Goal: Use online tool/utility: Utilize a website feature to perform a specific function

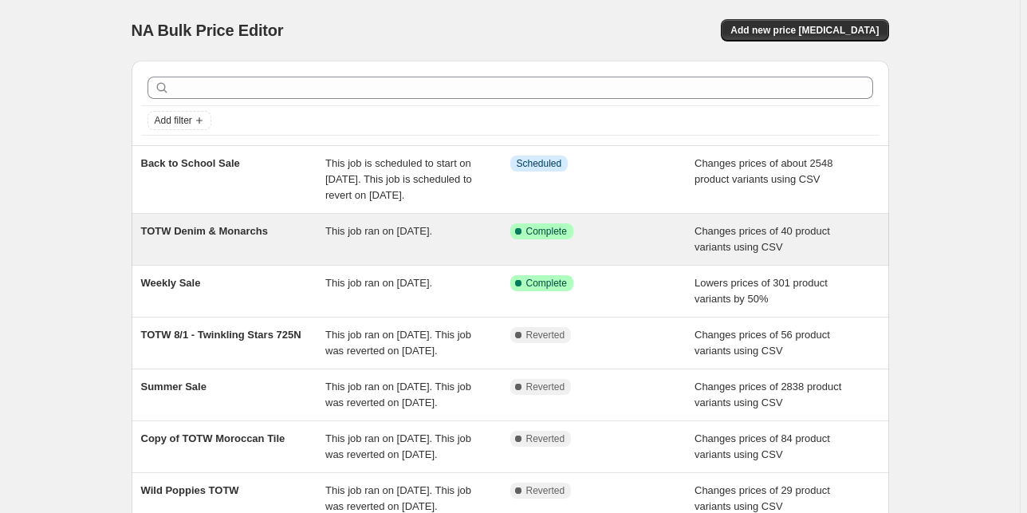
click at [389, 237] on span "This job ran on [DATE]." at bounding box center [378, 231] width 107 height 12
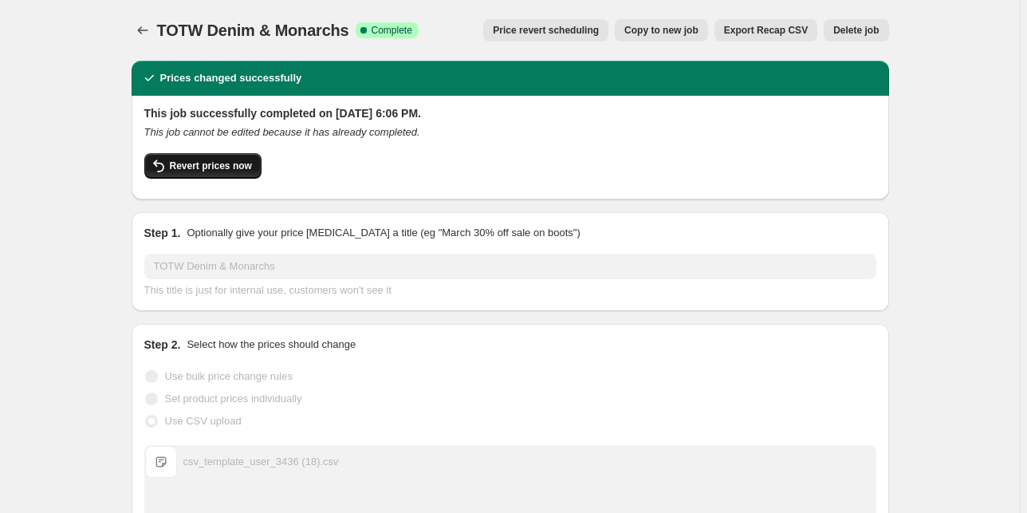
click at [182, 167] on span "Revert prices now" at bounding box center [211, 165] width 82 height 13
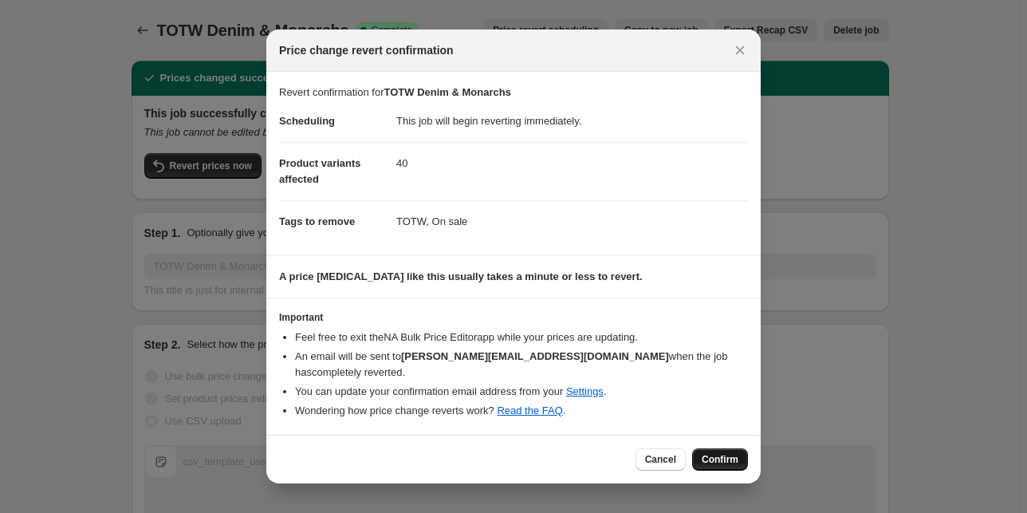
click at [727, 453] on span "Confirm" at bounding box center [720, 459] width 37 height 13
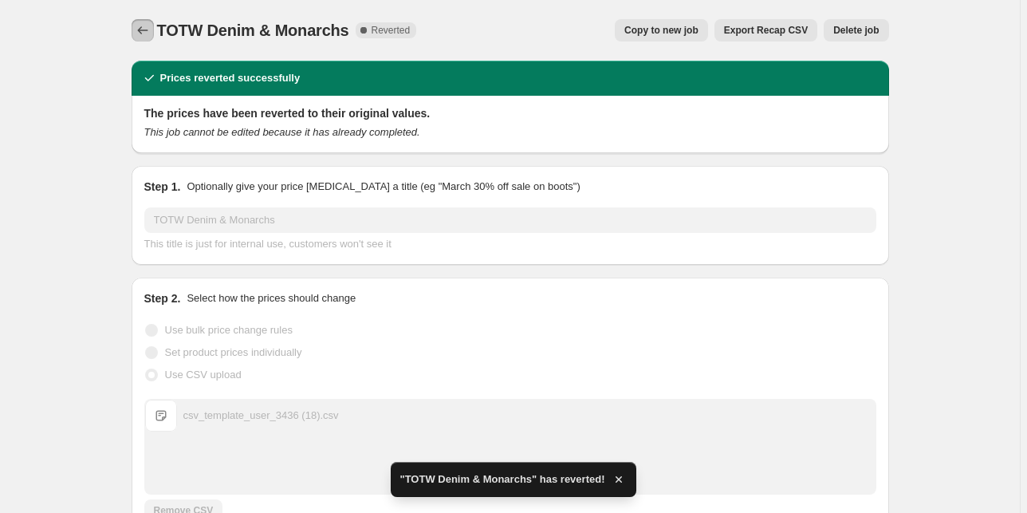
click at [147, 22] on button "Price change jobs" at bounding box center [143, 30] width 22 height 22
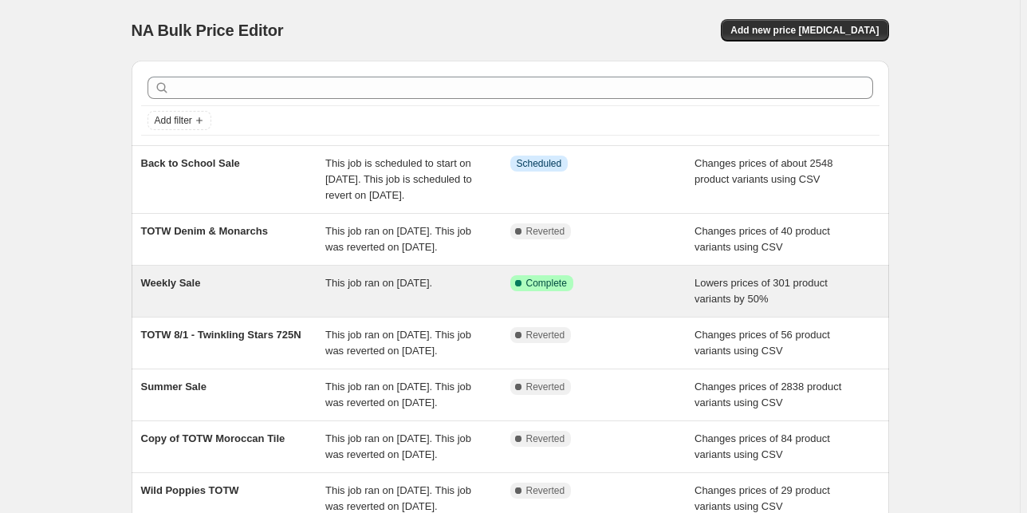
click at [223, 317] on div "Weekly Sale This job ran on [DATE]. Success Complete Complete Lowers prices of …" at bounding box center [510, 291] width 757 height 51
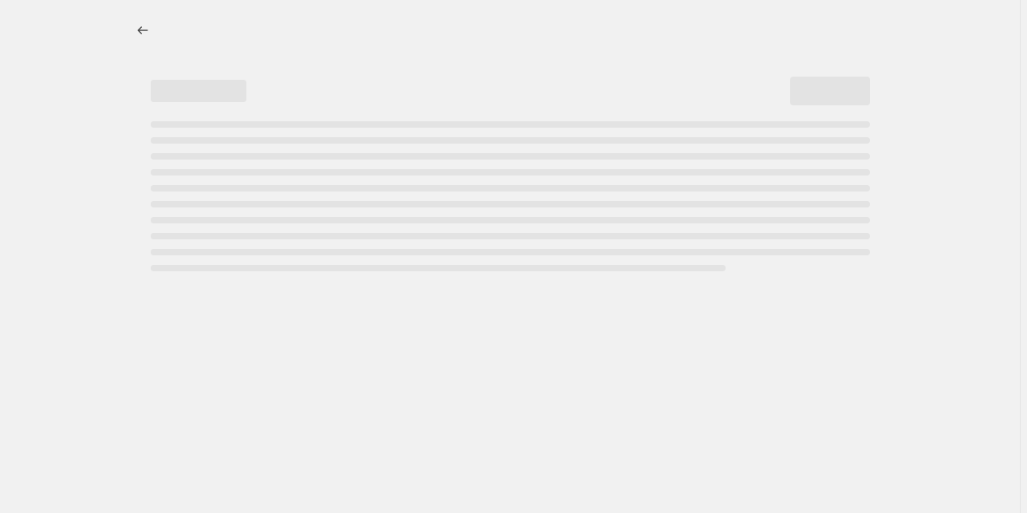
select select "percentage"
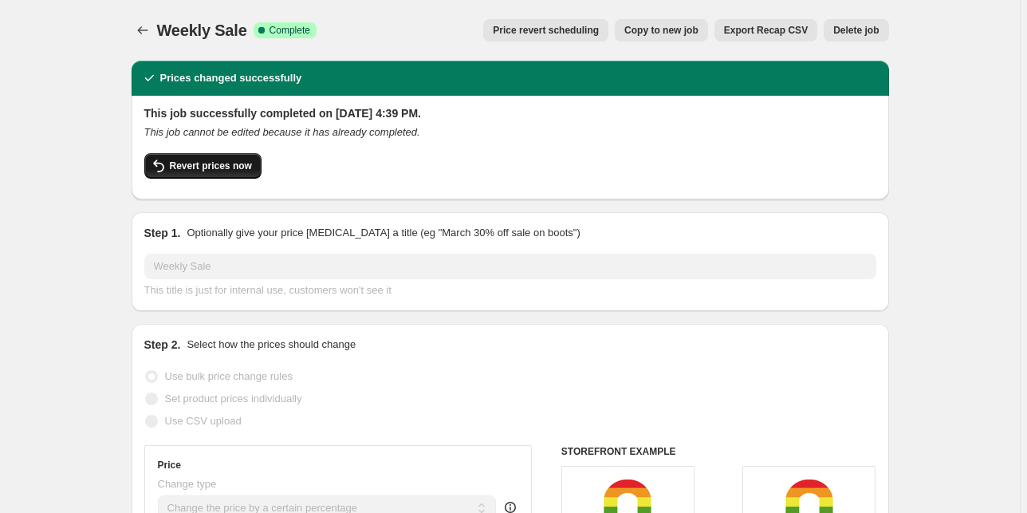
click at [246, 158] on button "Revert prices now" at bounding box center [202, 166] width 117 height 26
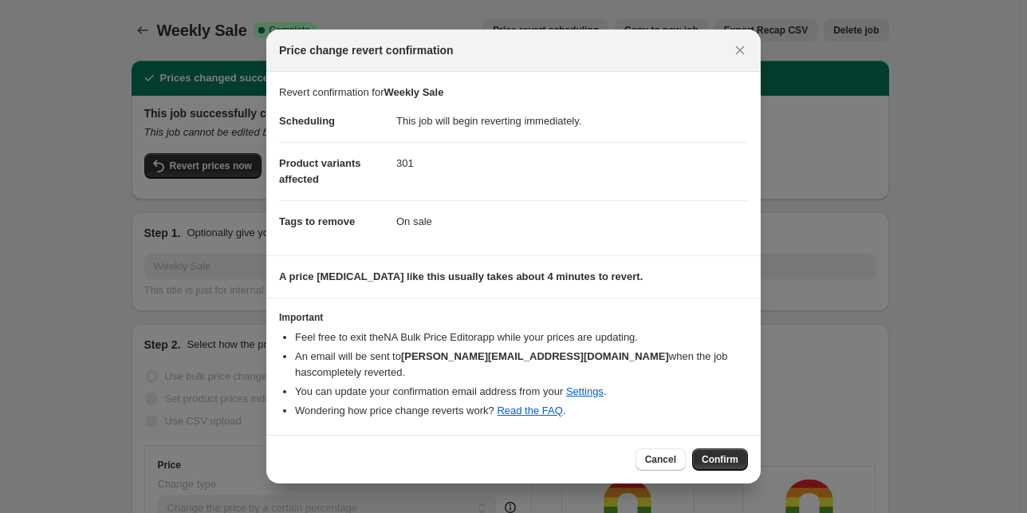
click at [711, 454] on span "Confirm" at bounding box center [720, 459] width 37 height 13
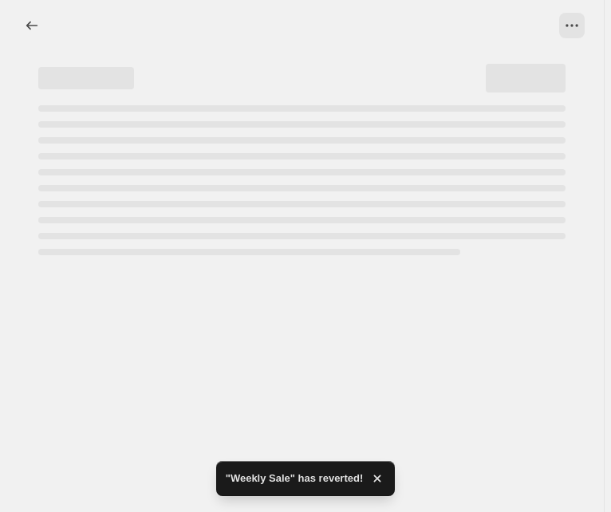
select select "percentage"
